Goal: Task Accomplishment & Management: Manage account settings

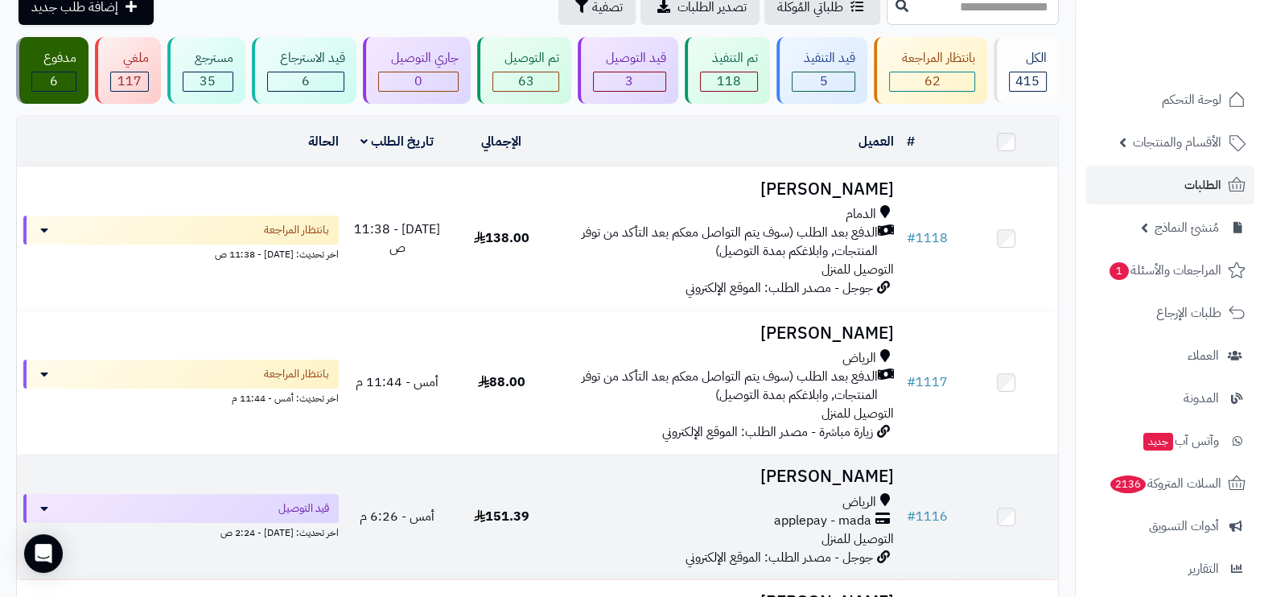
scroll to position [100, 0]
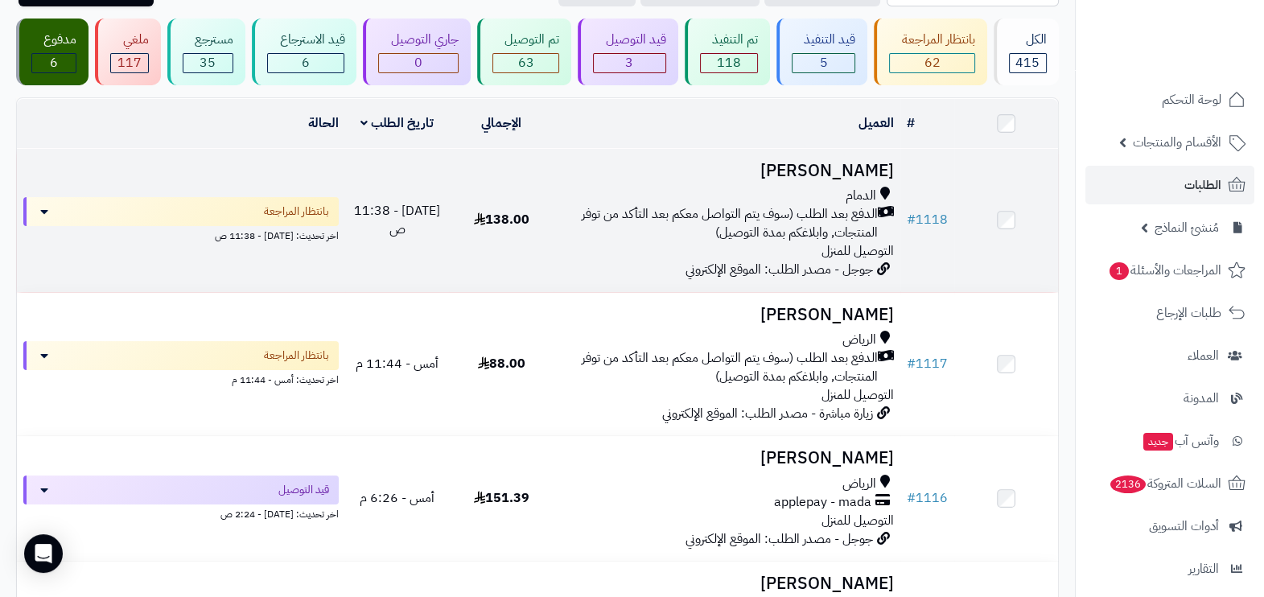
click at [704, 249] on div "الدمام الدفع بعد الطلب (سوف يتم التواصل معكم بعد التأكد من توفر المنتجات, وابلا…" at bounding box center [727, 223] width 334 height 73
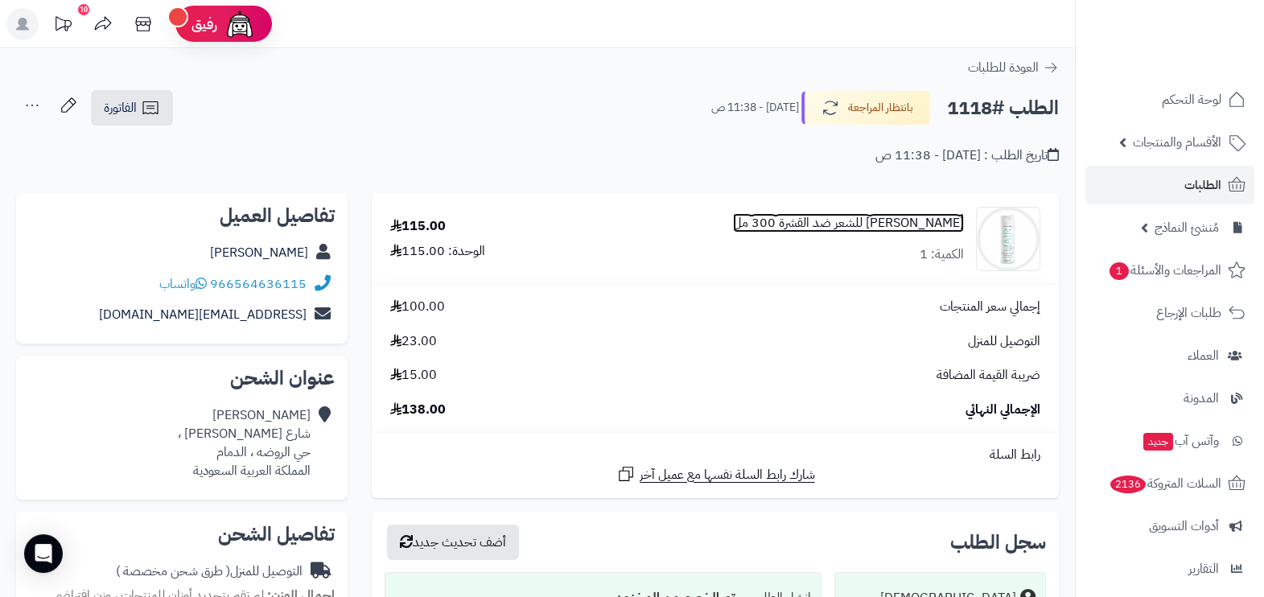
click at [856, 220] on link "هيلين فيتا للشعر ضد القشرة 300 مل" at bounding box center [848, 223] width 231 height 19
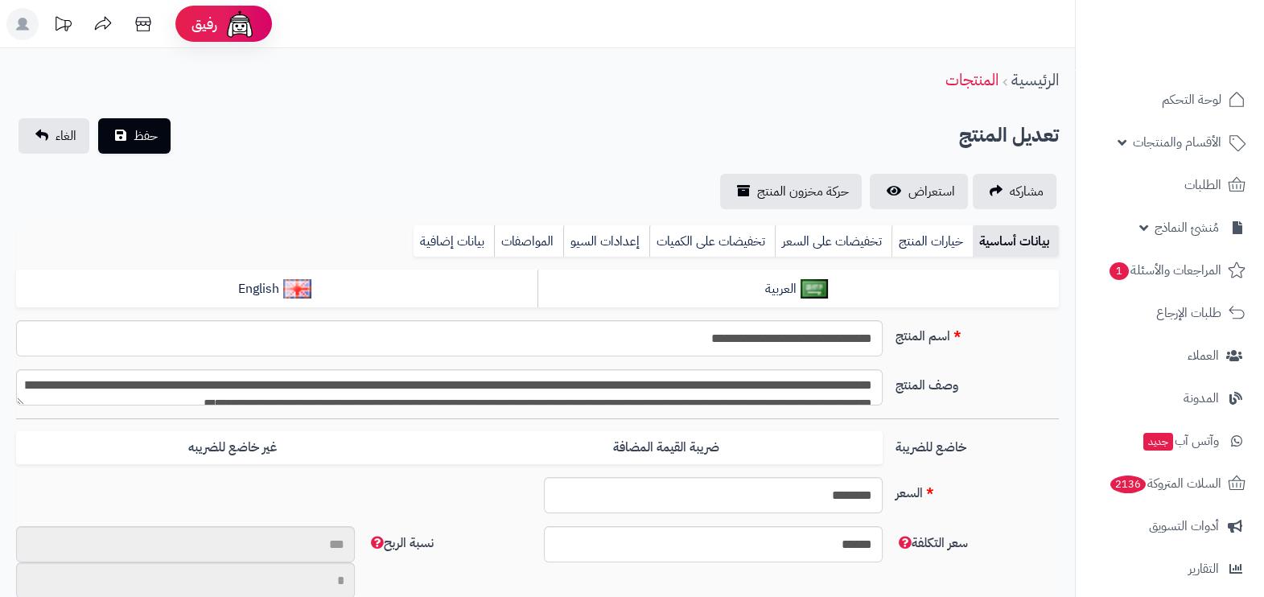
scroll to position [1343, 0]
click at [447, 236] on link "بيانات إضافية" at bounding box center [453, 241] width 80 height 32
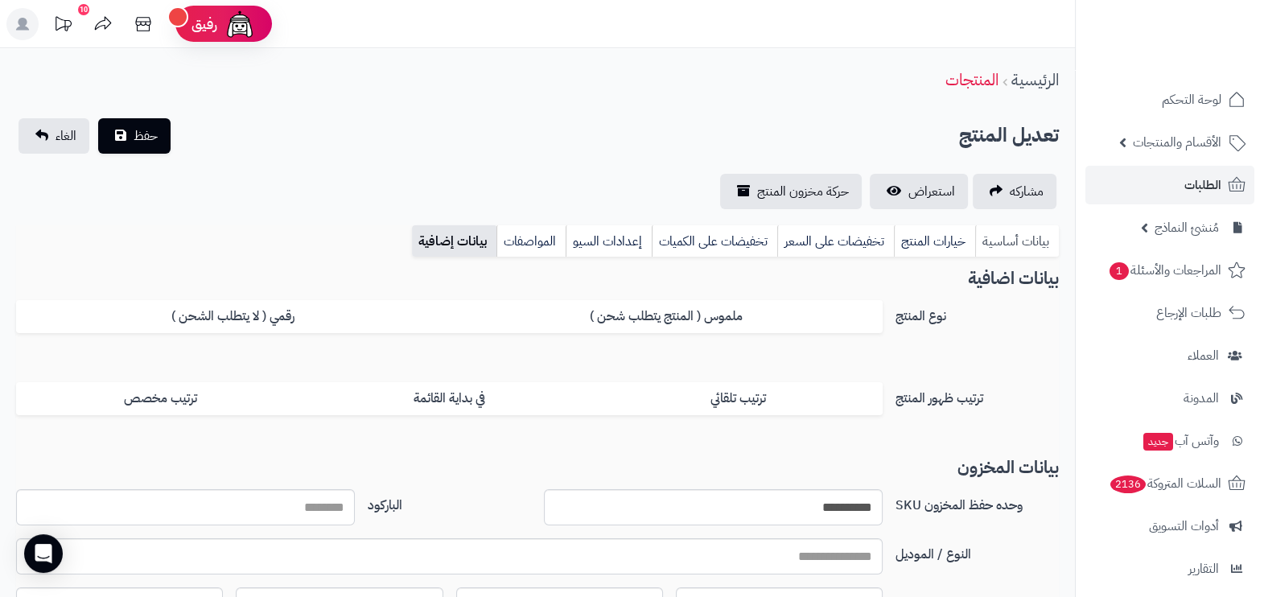
click at [1027, 253] on link "بيانات أساسية" at bounding box center [1017, 241] width 84 height 32
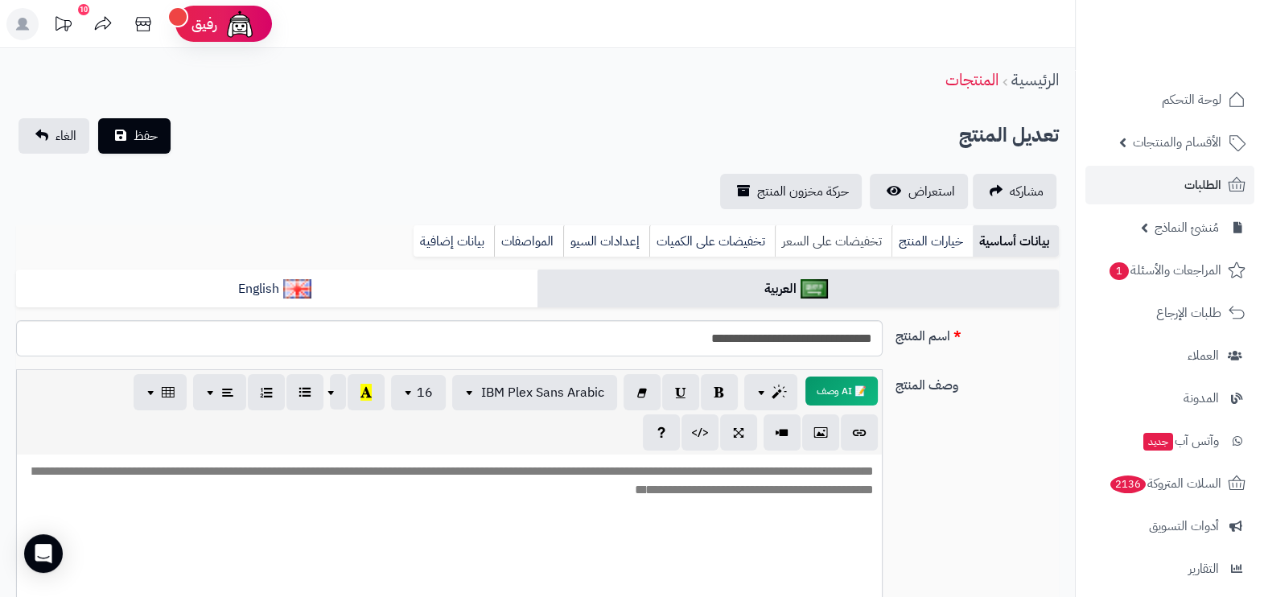
click at [865, 256] on link "تخفيضات على السعر" at bounding box center [833, 241] width 117 height 32
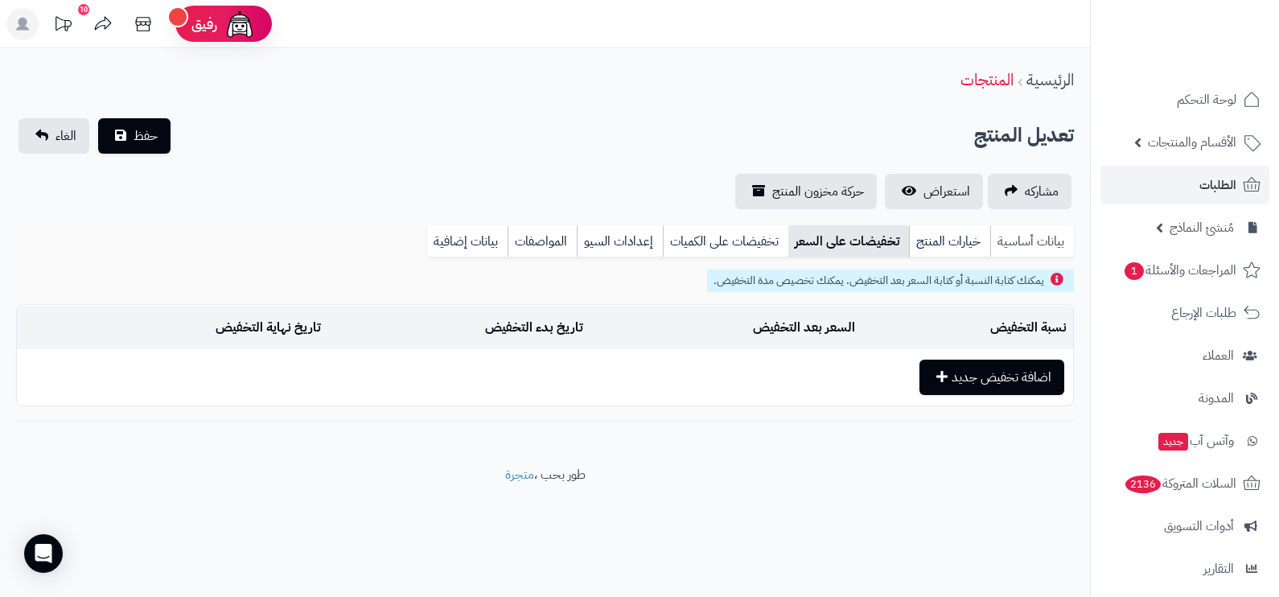
click at [1010, 248] on link "بيانات أساسية" at bounding box center [1032, 241] width 84 height 32
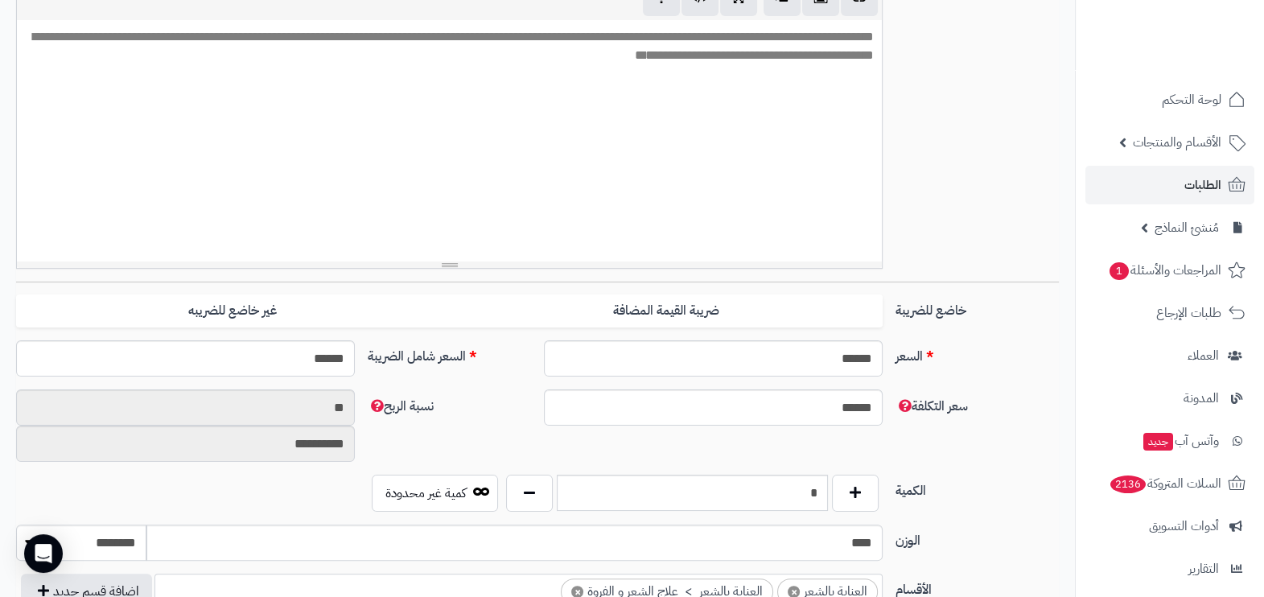
scroll to position [0, 0]
